Goal: Contribute content

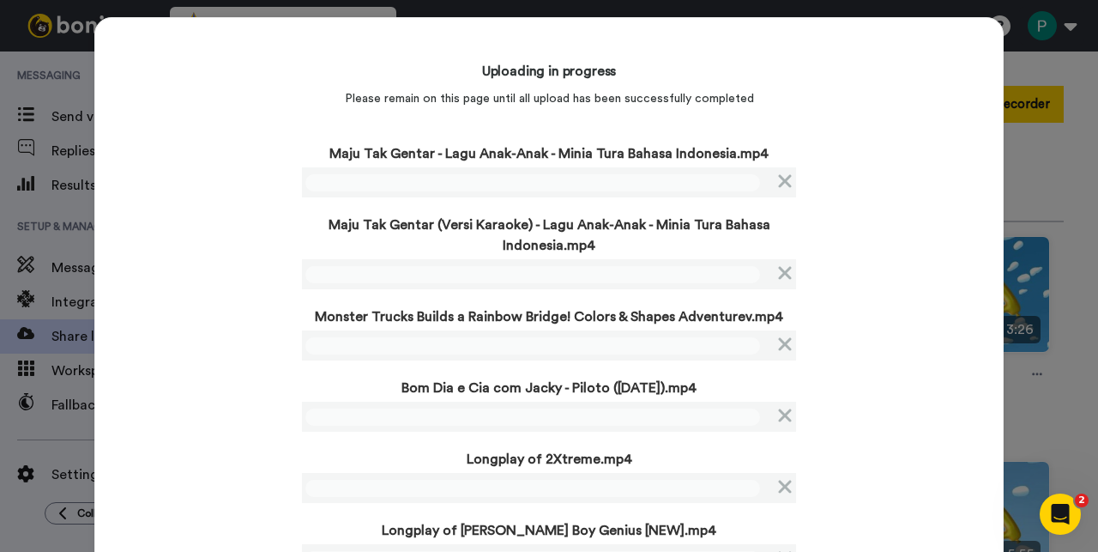
click at [234, 252] on div "Uploading in progress Please remain on this page until all upload has been succ…" at bounding box center [549, 313] width 910 height 592
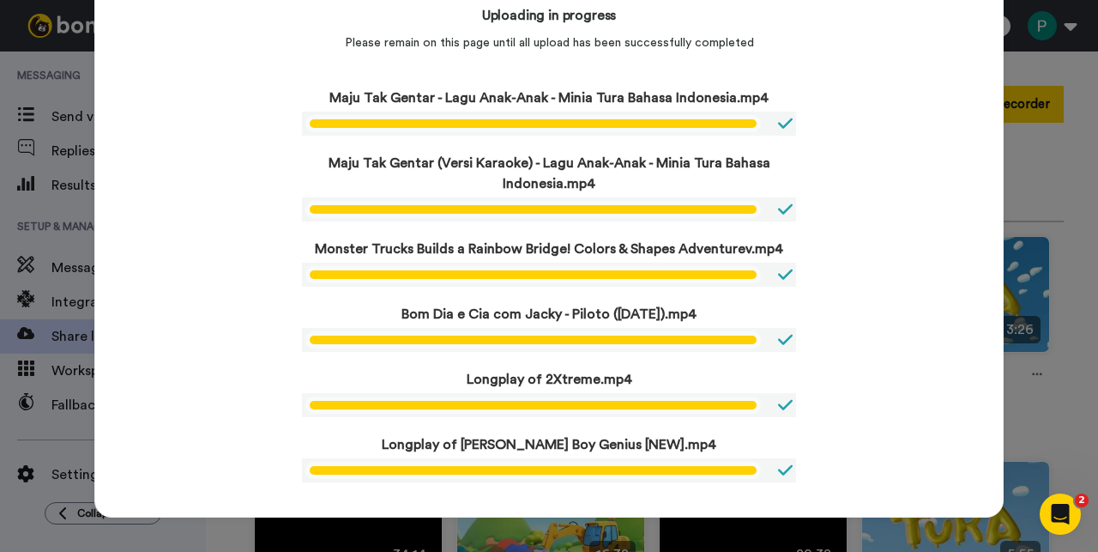
scroll to position [56, 0]
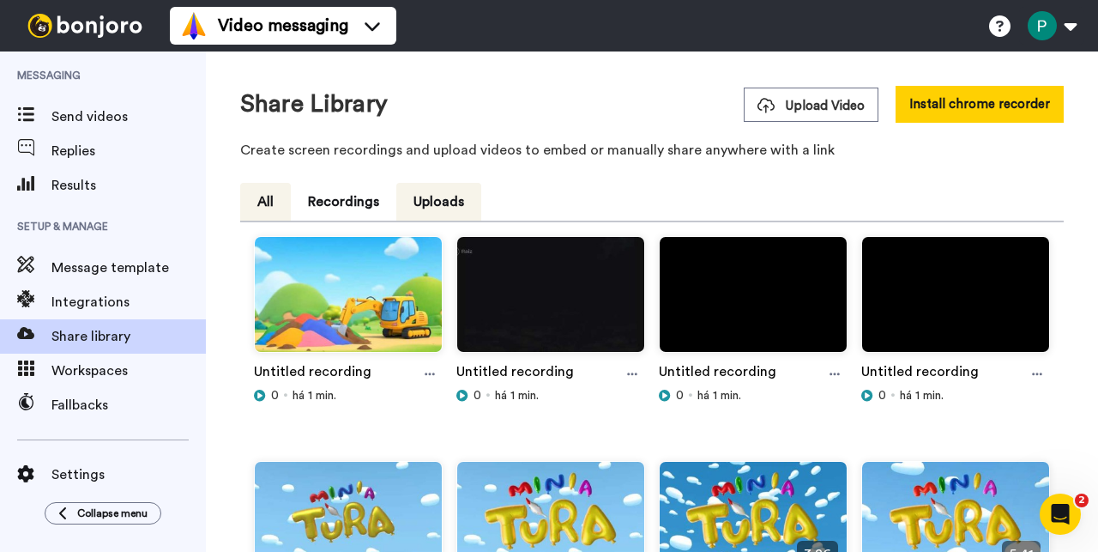
click at [268, 205] on button "All" at bounding box center [265, 202] width 51 height 38
